Goal: Task Accomplishment & Management: Complete application form

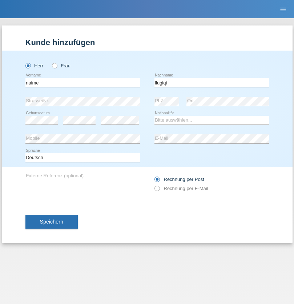
type input "llugiqi"
select select "CH"
radio input "true"
click at [83, 82] on input "text" at bounding box center [82, 82] width 115 height 9
type input "Shaban"
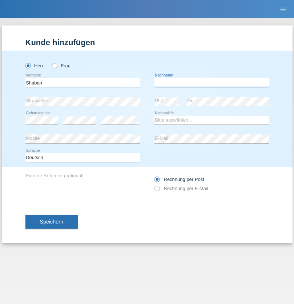
click at [212, 82] on input "text" at bounding box center [212, 82] width 115 height 9
type input "llugiqi"
select select "CH"
radio input "true"
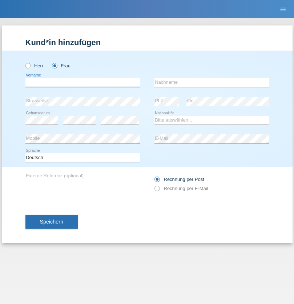
click at [83, 82] on input "text" at bounding box center [82, 82] width 115 height 9
type input "[PERSON_NAME]"
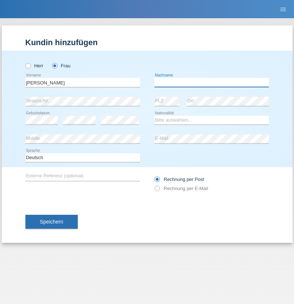
click at [212, 82] on input "text" at bounding box center [212, 82] width 115 height 9
type input "Patera"
select select "CH"
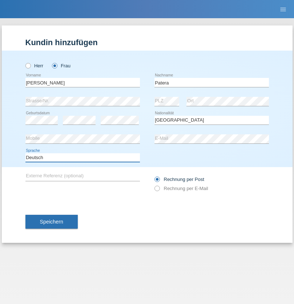
select select "en"
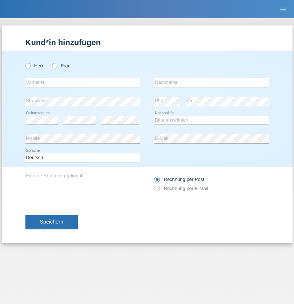
radio input "true"
click at [83, 82] on input "text" at bounding box center [82, 82] width 115 height 9
type input "Champing"
click at [212, 82] on input "text" at bounding box center [212, 82] width 115 height 9
type input "Malonga"
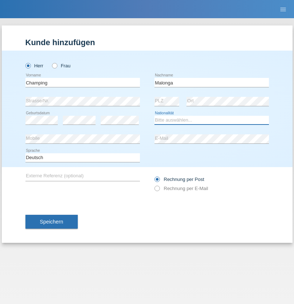
select select "CH"
radio input "true"
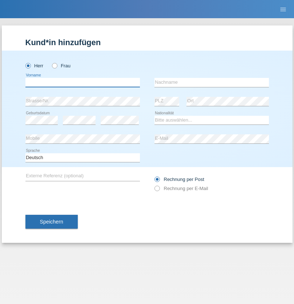
click at [83, 82] on input "text" at bounding box center [82, 82] width 115 height 9
type input "Djordjevic"
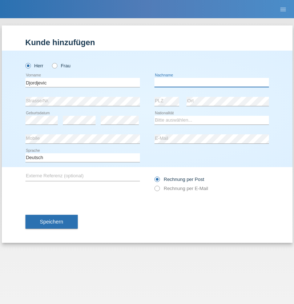
click at [212, 82] on input "text" at bounding box center [212, 82] width 115 height 9
type input "Radosav"
select select "RS"
select select "C"
select select "10"
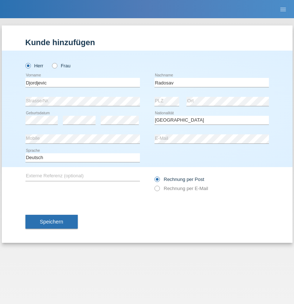
select select "03"
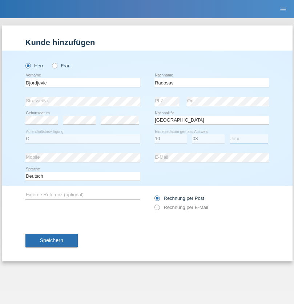
select select "1989"
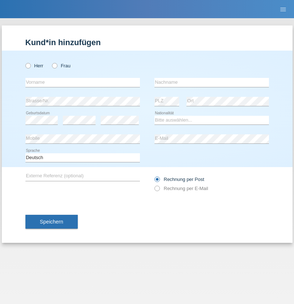
radio input "true"
click at [83, 82] on input "text" at bounding box center [82, 82] width 115 height 9
type input "[PERSON_NAME]"
click at [212, 82] on input "text" at bounding box center [212, 82] width 115 height 9
type input "Sakhi"
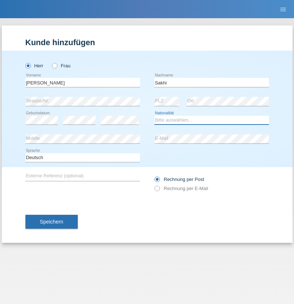
select select "IT"
select select "C"
select select "24"
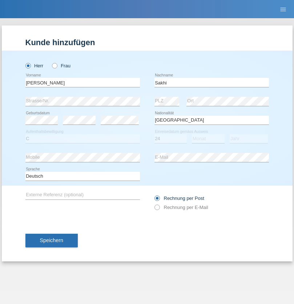
select select "10"
select select "2021"
